Goal: Task Accomplishment & Management: Complete application form

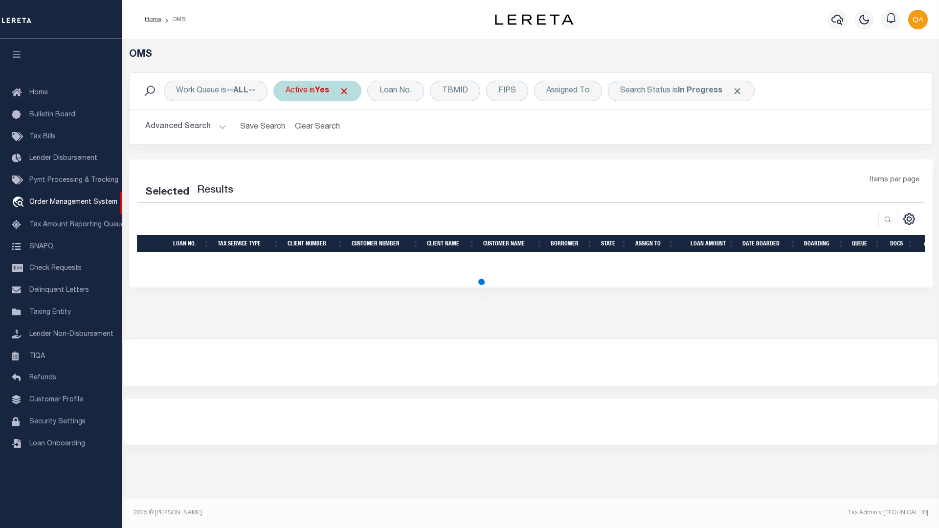
click at [348, 91] on span at bounding box center [344, 91] width 10 height 10
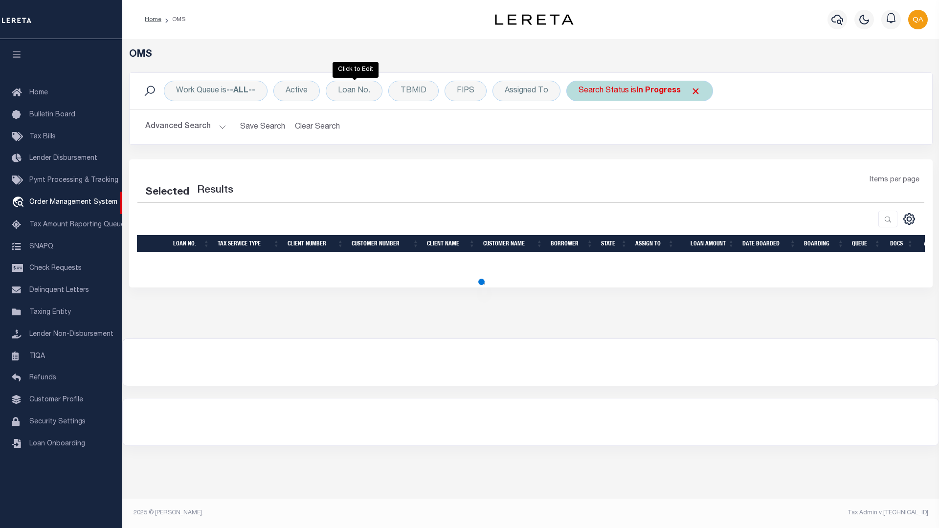
click at [694, 91] on span at bounding box center [696, 91] width 10 height 10
select select "200"
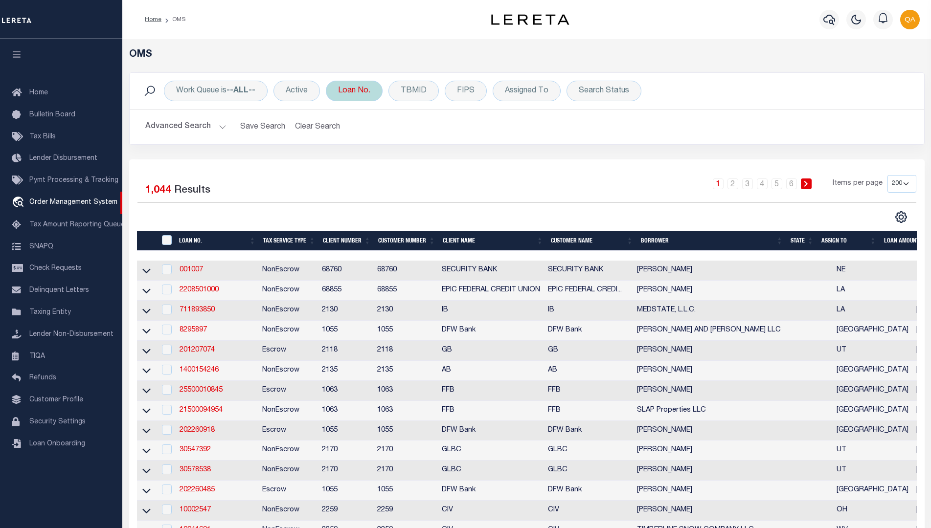
click at [355, 91] on div "Loan No." at bounding box center [354, 91] width 57 height 21
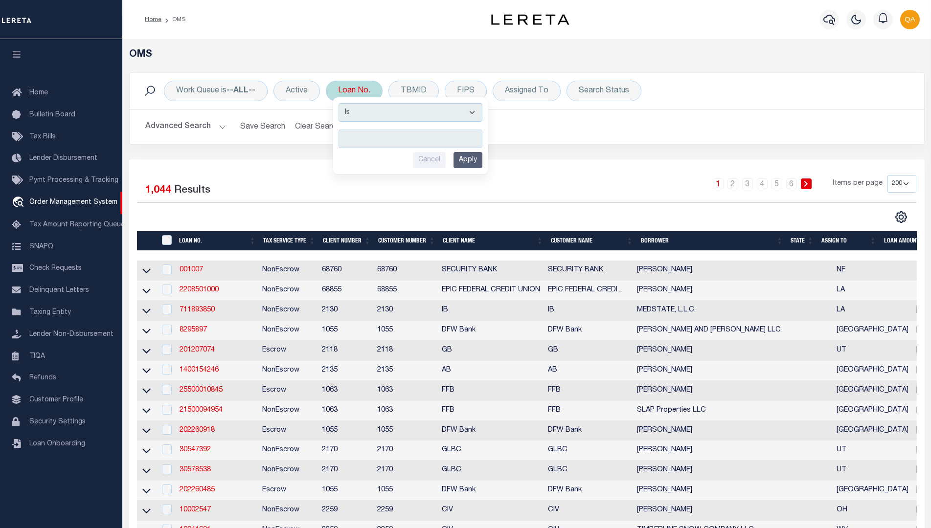
type input "Automation-09-30-25T12:54:34-1"
click at [469, 160] on input "Apply" at bounding box center [467, 160] width 29 height 16
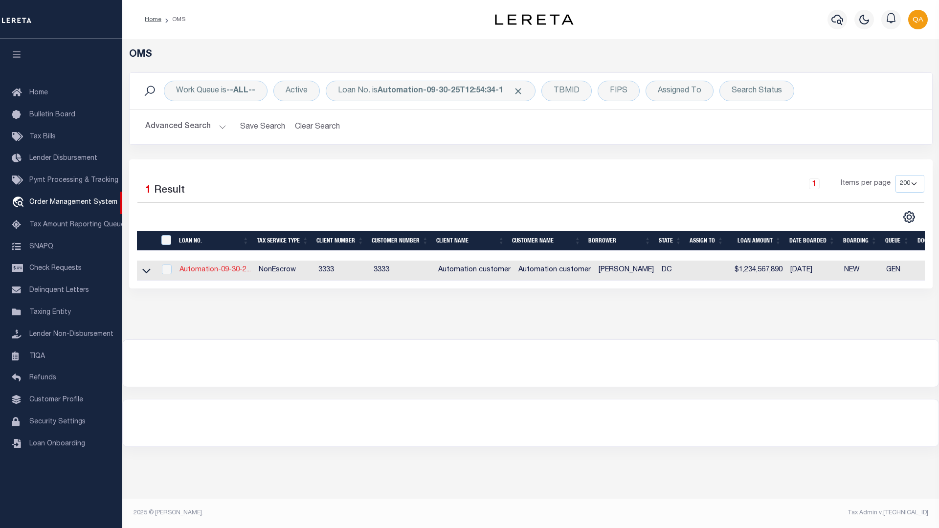
click at [215, 271] on link "Automation-09-30-2..." at bounding box center [215, 270] width 71 height 7
type input "Automation-09-30-25T12:54:34-1"
type input "[PERSON_NAME]"
select select
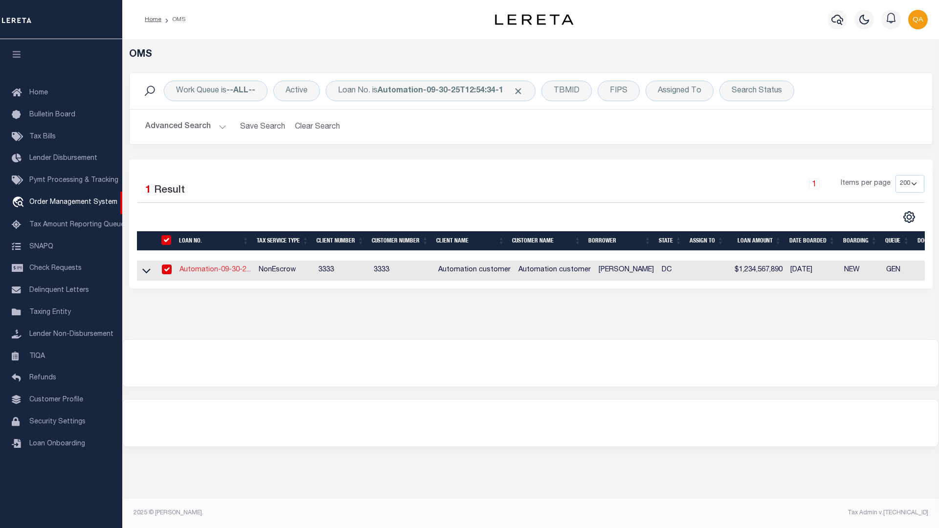
type input "[STREET_ADDRESS]"
type input "[US_STATE][GEOGRAPHIC_DATA] 20015-1328"
type input "[DATE]"
select select "10"
select select "NonEscrow"
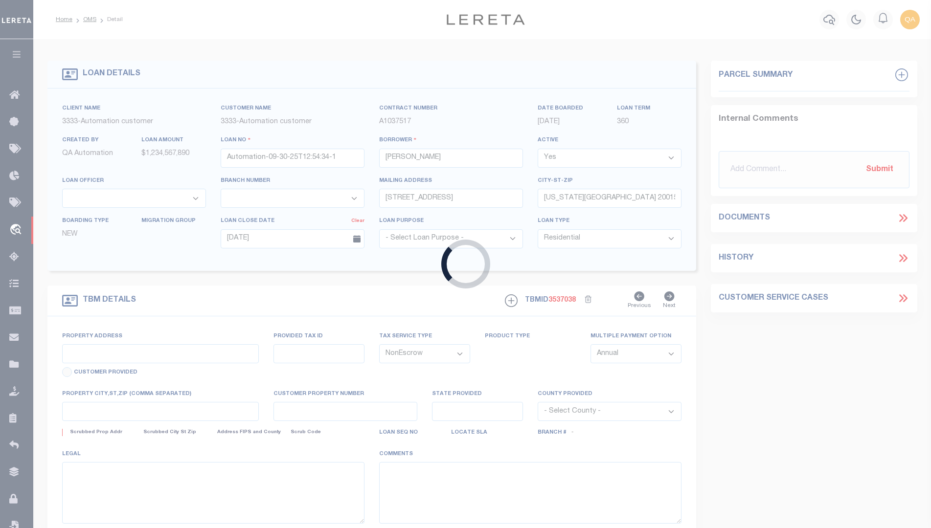
type input "[STREET_ADDRESS]"
select select
type input "[US_STATE][GEOGRAPHIC_DATA] 20015-1328"
type input "DC"
